Goal: Task Accomplishment & Management: Use online tool/utility

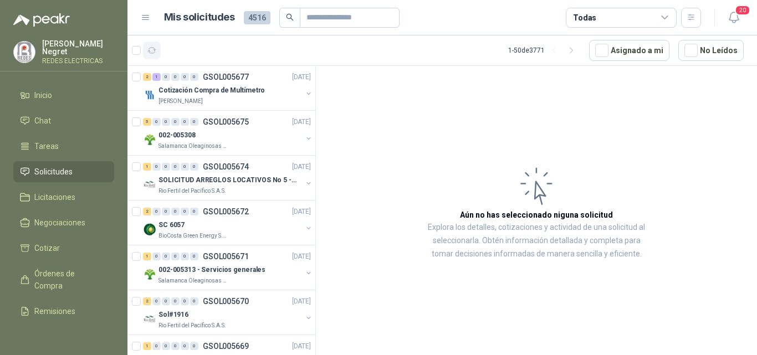
click at [152, 49] on icon "button" at bounding box center [151, 50] width 9 height 9
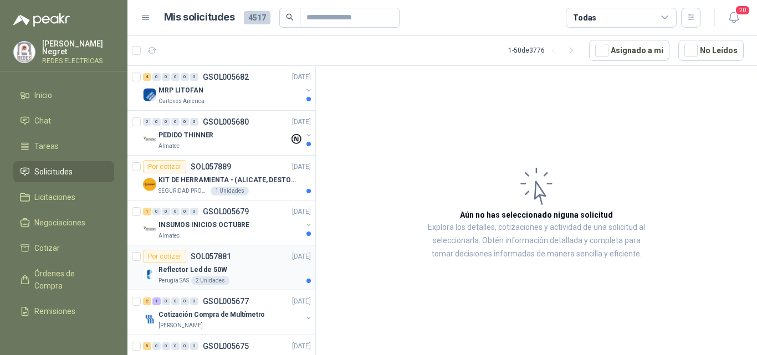
click at [285, 266] on div "Reflector Led de 50W" at bounding box center [234, 269] width 152 height 13
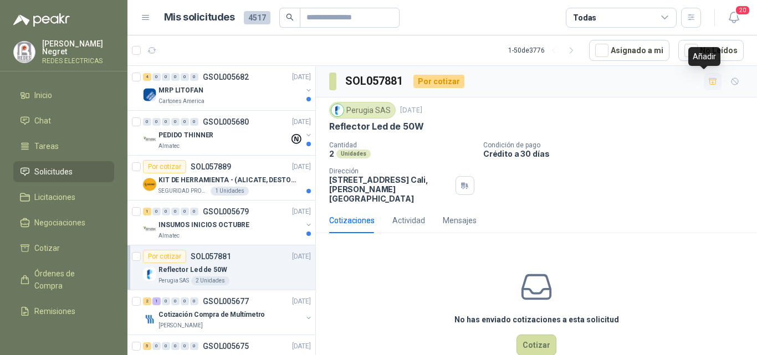
click at [708, 80] on icon "button" at bounding box center [712, 81] width 9 height 9
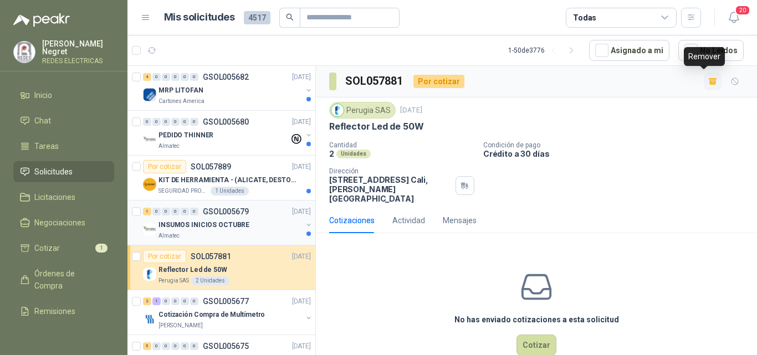
click at [270, 220] on div "INSUMOS INICIOS OCTUBRE" at bounding box center [229, 224] width 143 height 13
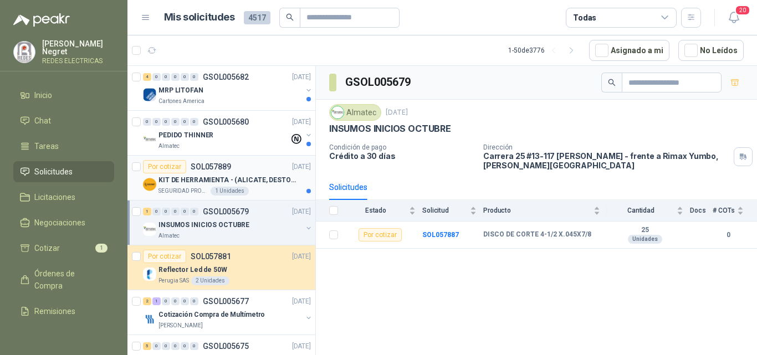
click at [269, 174] on div "KIT DE HERRAMIENTA - (ALICATE, DESTORNILLADOR,LLAVE DE EXPANSION, CRUCETA,LLAVE…" at bounding box center [234, 179] width 152 height 13
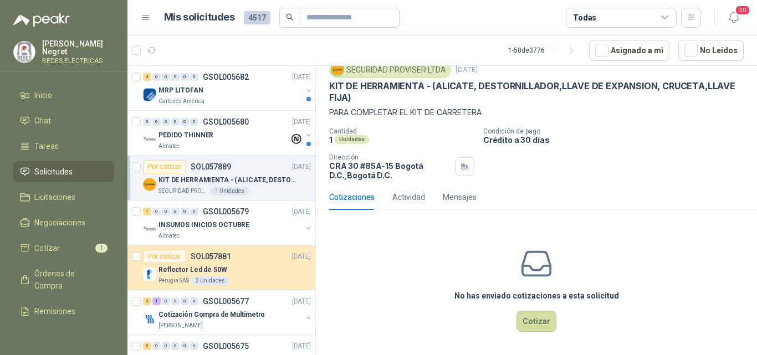
scroll to position [42, 0]
click at [259, 141] on div "PEDIDO THINNER" at bounding box center [223, 134] width 131 height 13
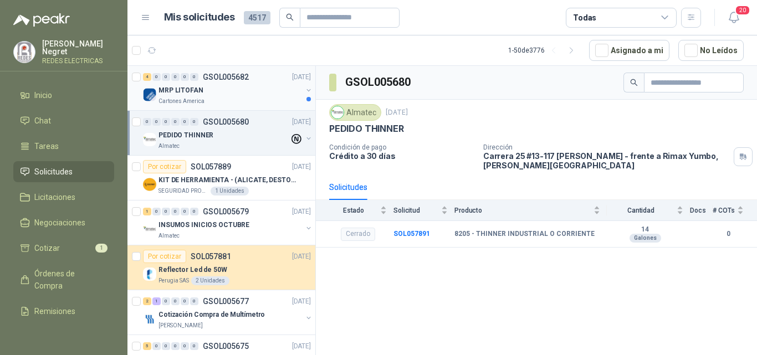
click at [267, 88] on div "MRP LITOFAN" at bounding box center [229, 90] width 143 height 13
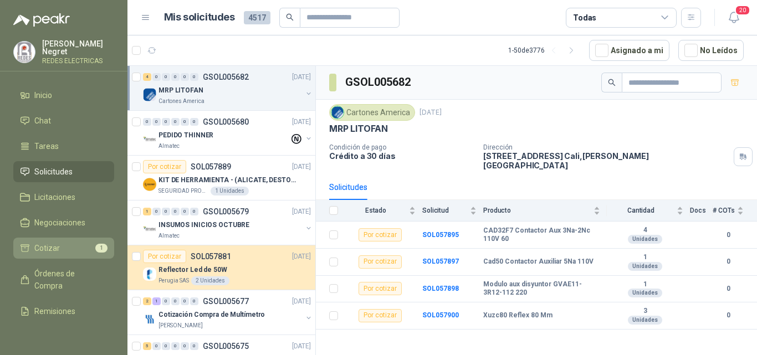
click at [65, 242] on li "Cotizar 1" at bounding box center [64, 248] width 88 height 12
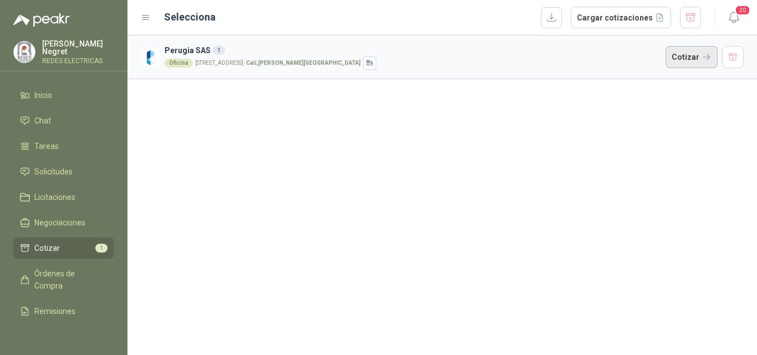
click at [695, 51] on button "Cotizar" at bounding box center [691, 57] width 52 height 22
